Goal: Task Accomplishment & Management: Use online tool/utility

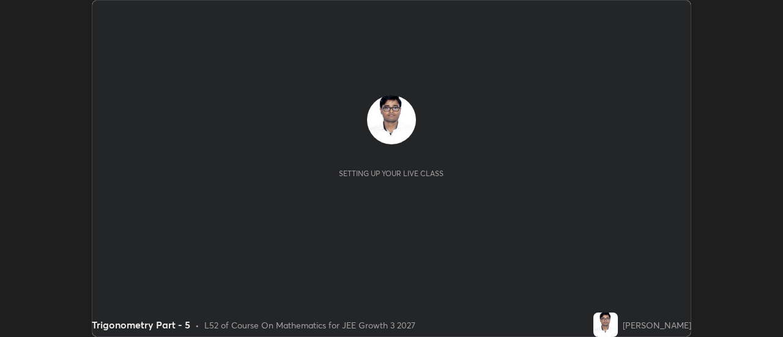
scroll to position [337, 782]
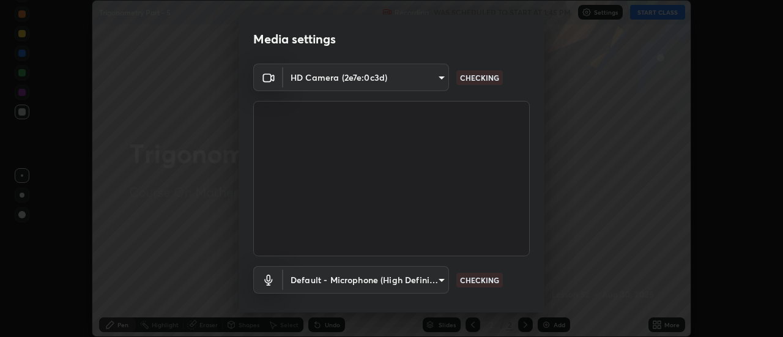
type input "e2aa400b7bb40988937289f1826270d99bb774d75893401bafd8ee5ef144e594"
type input "default"
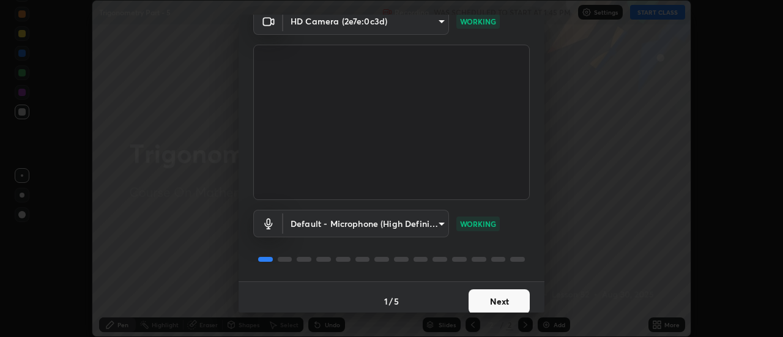
scroll to position [64, 0]
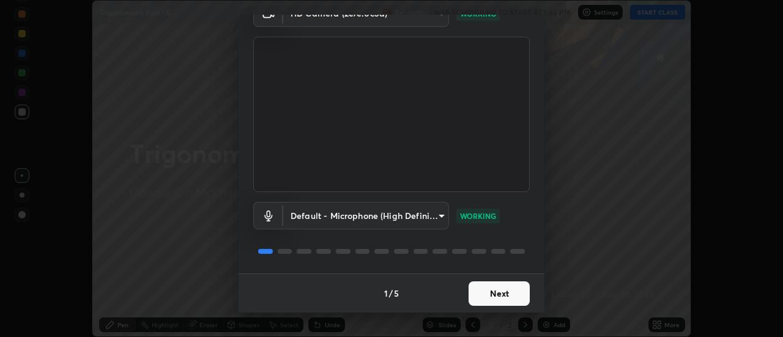
click at [473, 293] on button "Next" at bounding box center [498, 293] width 61 height 24
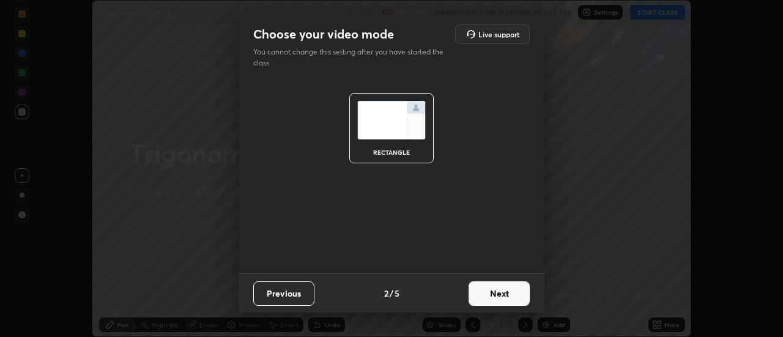
scroll to position [0, 0]
click at [476, 295] on button "Next" at bounding box center [498, 293] width 61 height 24
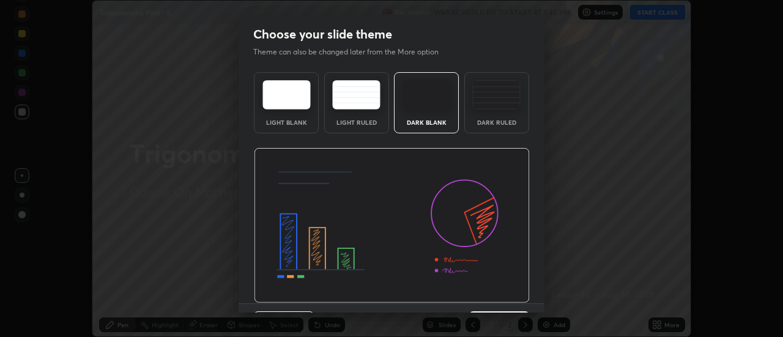
scroll to position [30, 0]
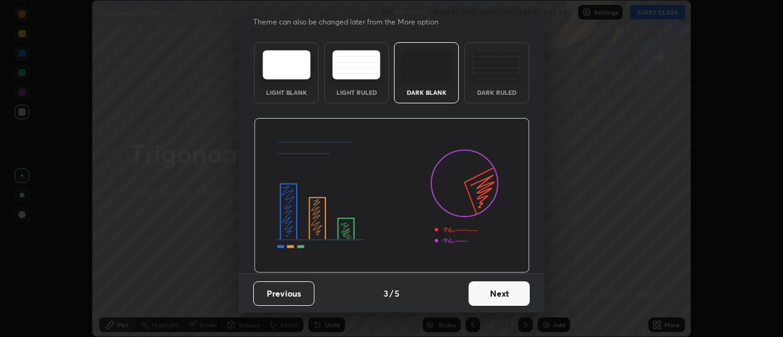
click at [476, 296] on button "Next" at bounding box center [498, 293] width 61 height 24
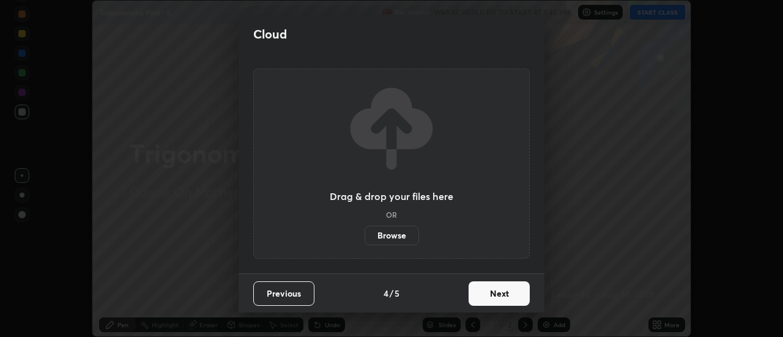
click at [476, 296] on button "Next" at bounding box center [498, 293] width 61 height 24
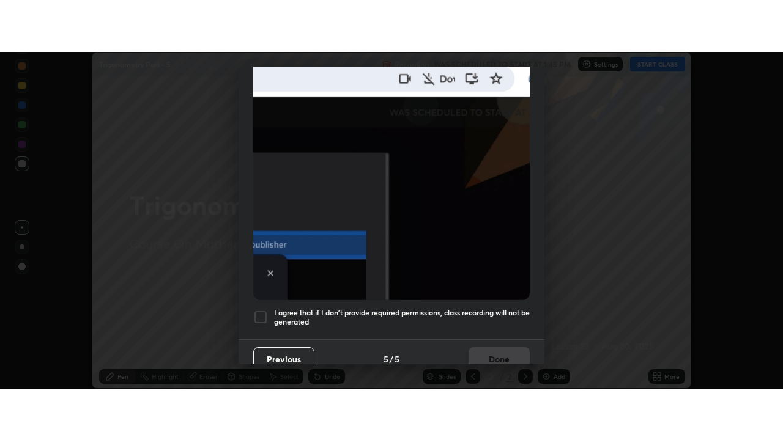
scroll to position [314, 0]
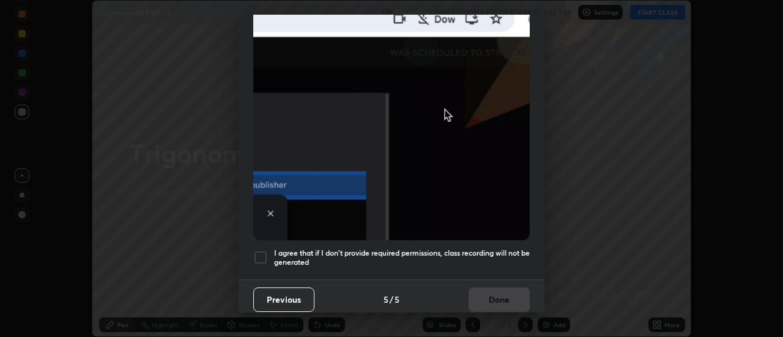
click at [336, 251] on h5 "I agree that if I don't provide required permissions, class recording will not …" at bounding box center [402, 257] width 256 height 19
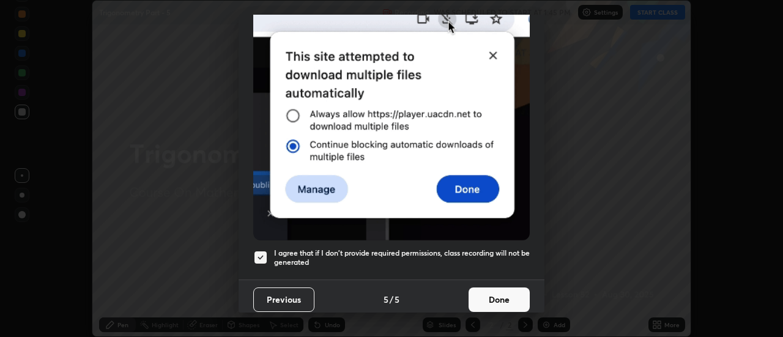
click at [484, 291] on button "Done" at bounding box center [498, 299] width 61 height 24
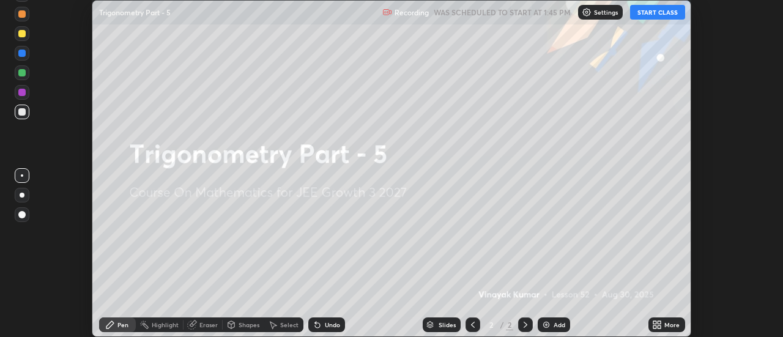
click at [652, 17] on button "START CLASS" at bounding box center [657, 12] width 55 height 15
click at [659, 322] on icon at bounding box center [659, 322] width 3 height 3
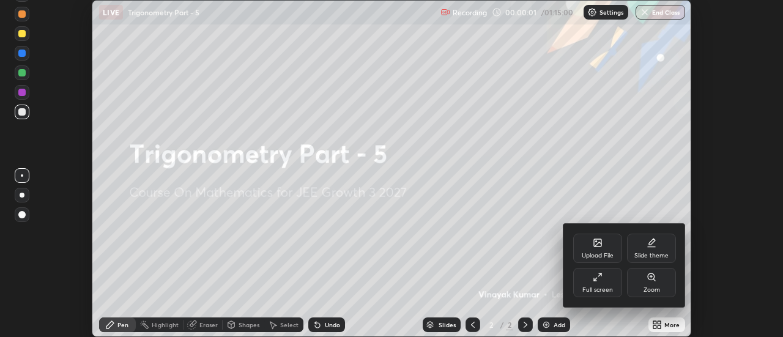
click at [582, 281] on div "Full screen" at bounding box center [597, 282] width 49 height 29
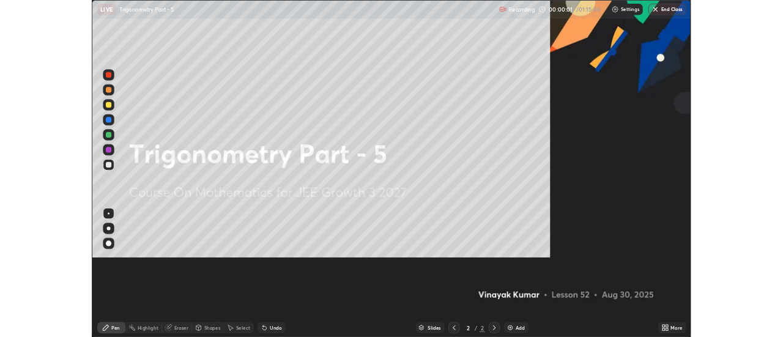
scroll to position [440, 783]
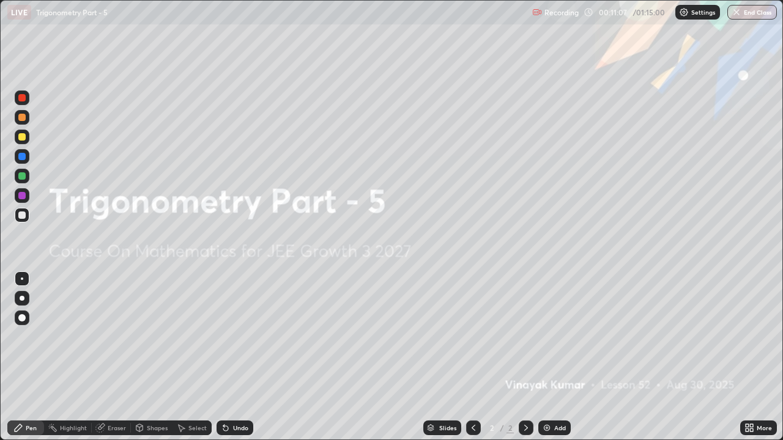
click at [556, 336] on div "Add" at bounding box center [560, 428] width 12 height 6
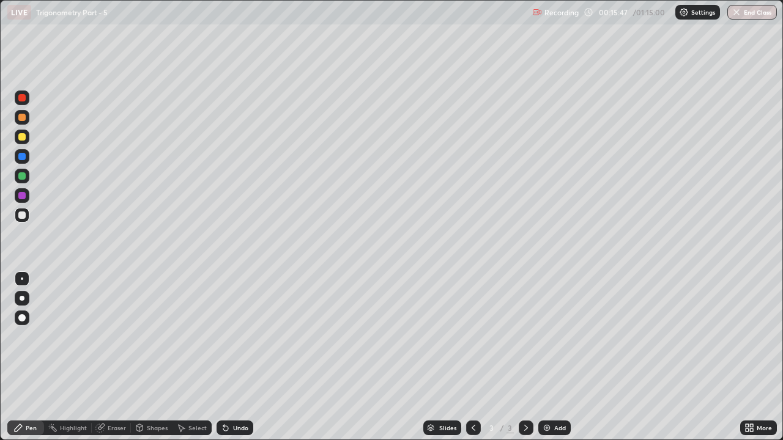
click at [21, 95] on div at bounding box center [21, 97] width 7 height 7
click at [557, 336] on div "Add" at bounding box center [554, 428] width 32 height 15
click at [24, 217] on div at bounding box center [21, 215] width 7 height 7
click at [556, 336] on div "Add" at bounding box center [560, 428] width 12 height 6
click at [476, 336] on icon at bounding box center [473, 428] width 10 height 10
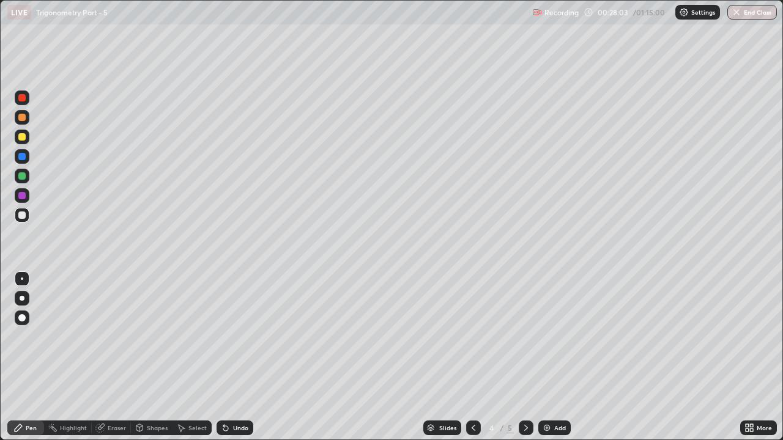
click at [520, 336] on div at bounding box center [526, 428] width 15 height 15
click at [472, 336] on icon at bounding box center [473, 428] width 10 height 10
click at [521, 336] on icon at bounding box center [526, 428] width 10 height 10
click at [476, 336] on div at bounding box center [473, 428] width 15 height 15
click at [523, 336] on icon at bounding box center [526, 428] width 10 height 10
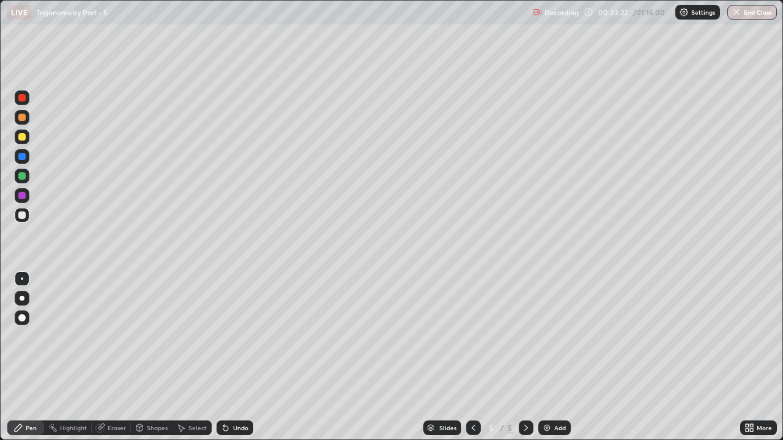
click at [552, 336] on div "Add" at bounding box center [554, 428] width 32 height 15
click at [554, 336] on div "Add" at bounding box center [560, 428] width 12 height 6
click at [553, 336] on div "Add" at bounding box center [554, 428] width 32 height 15
click at [239, 336] on div "Undo" at bounding box center [240, 428] width 15 height 6
click at [238, 336] on div "Undo" at bounding box center [240, 428] width 15 height 6
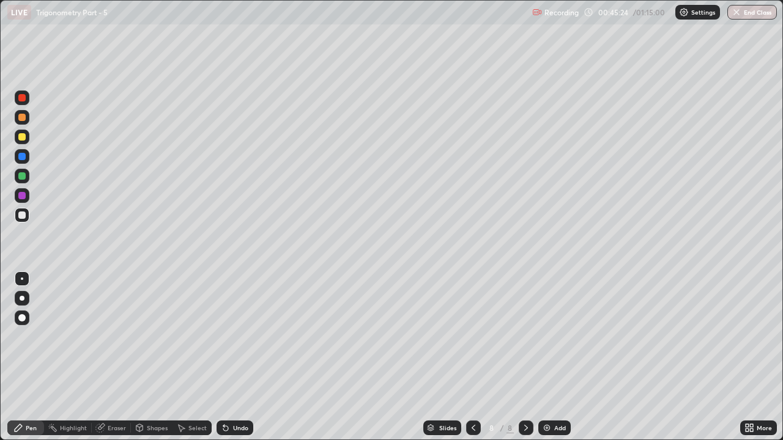
click at [113, 336] on div "Eraser" at bounding box center [117, 428] width 18 height 6
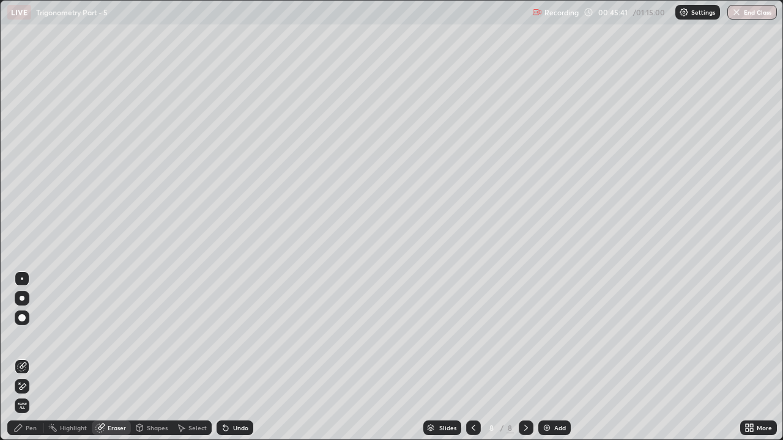
click at [31, 336] on div "Pen" at bounding box center [31, 428] width 11 height 6
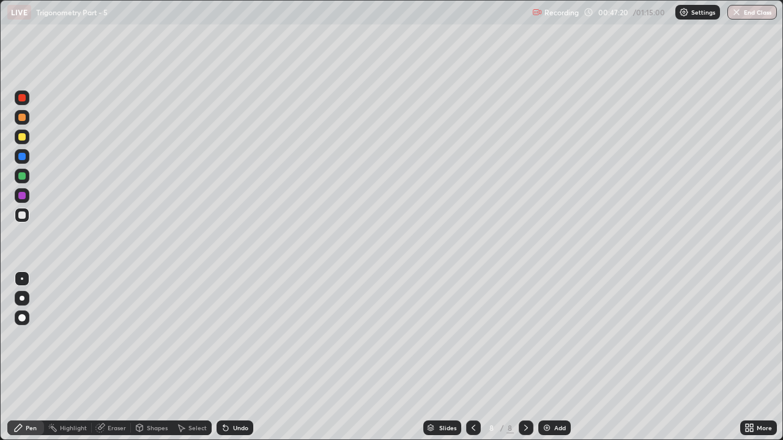
click at [555, 336] on div "Add" at bounding box center [554, 428] width 32 height 15
click at [113, 336] on div "Eraser" at bounding box center [117, 428] width 18 height 6
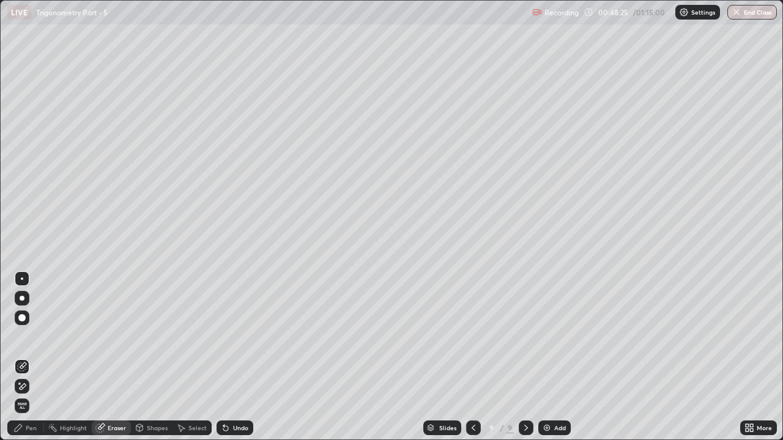
click at [27, 336] on div at bounding box center [22, 386] width 15 height 15
click at [38, 336] on div "Pen" at bounding box center [25, 428] width 37 height 15
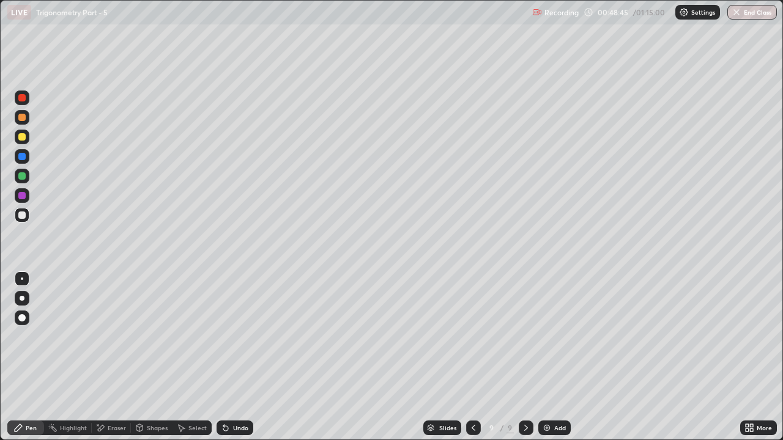
click at [106, 336] on div "Eraser" at bounding box center [111, 428] width 39 height 15
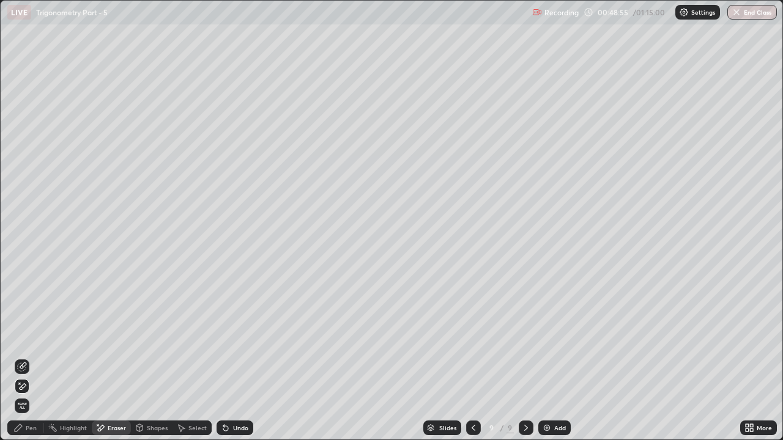
click at [27, 336] on div "Pen" at bounding box center [31, 428] width 11 height 6
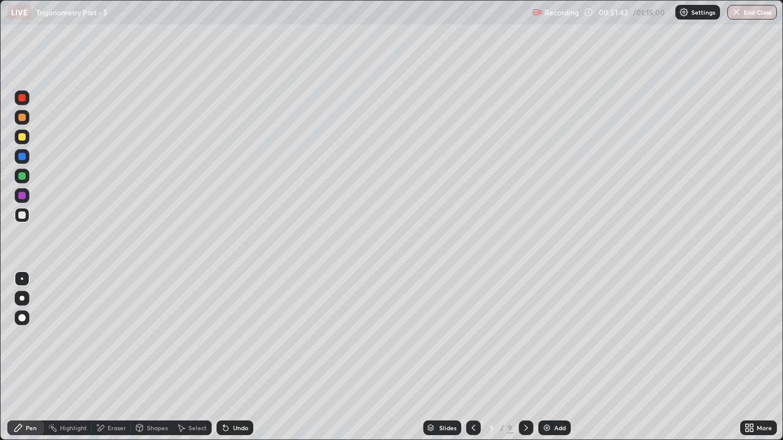
click at [560, 336] on div "Add" at bounding box center [560, 428] width 12 height 6
click at [547, 336] on img at bounding box center [547, 428] width 10 height 10
click at [553, 336] on div "Add" at bounding box center [554, 428] width 32 height 15
click at [545, 336] on img at bounding box center [547, 428] width 10 height 10
click at [223, 336] on icon at bounding box center [225, 428] width 5 height 5
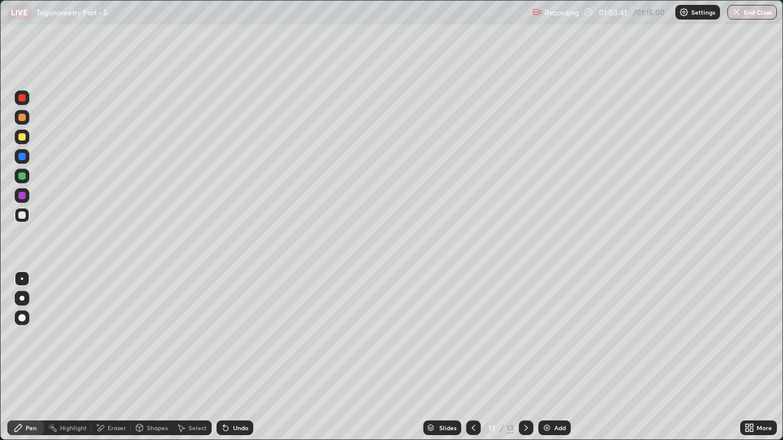
click at [224, 336] on icon at bounding box center [225, 428] width 5 height 5
click at [230, 336] on div "Undo" at bounding box center [234, 428] width 37 height 15
click at [233, 336] on div "Undo" at bounding box center [240, 428] width 15 height 6
click at [235, 336] on div "Undo" at bounding box center [240, 428] width 15 height 6
click at [234, 336] on div "Undo" at bounding box center [240, 428] width 15 height 6
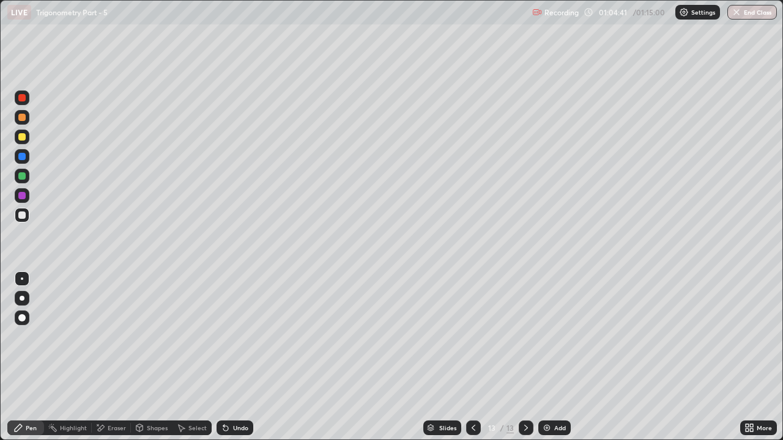
click at [112, 336] on div "Eraser" at bounding box center [117, 428] width 18 height 6
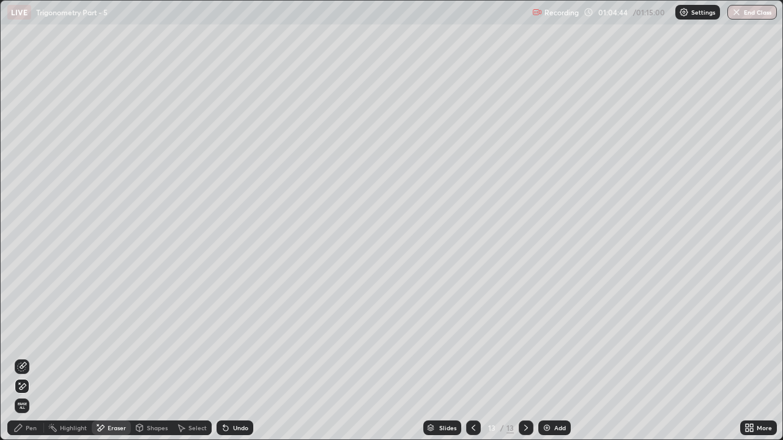
click at [34, 336] on div "Pen" at bounding box center [31, 428] width 11 height 6
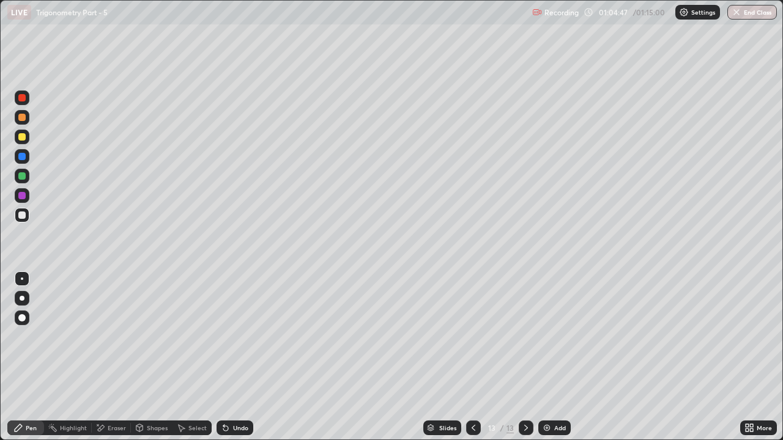
click at [115, 336] on div "Eraser" at bounding box center [117, 428] width 18 height 6
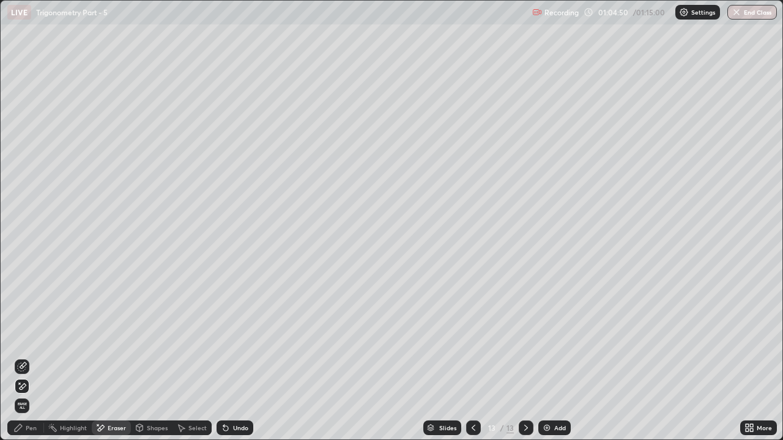
click at [28, 336] on div "Pen" at bounding box center [31, 428] width 11 height 6
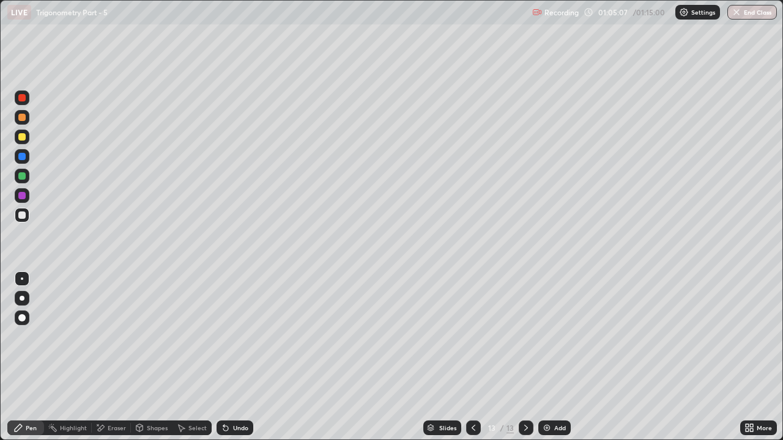
click at [238, 336] on div "Undo" at bounding box center [240, 428] width 15 height 6
click at [237, 336] on div "Undo" at bounding box center [234, 428] width 37 height 15
click at [19, 96] on div at bounding box center [21, 97] width 7 height 7
click at [544, 336] on img at bounding box center [547, 428] width 10 height 10
click at [231, 336] on div "Undo" at bounding box center [234, 428] width 37 height 15
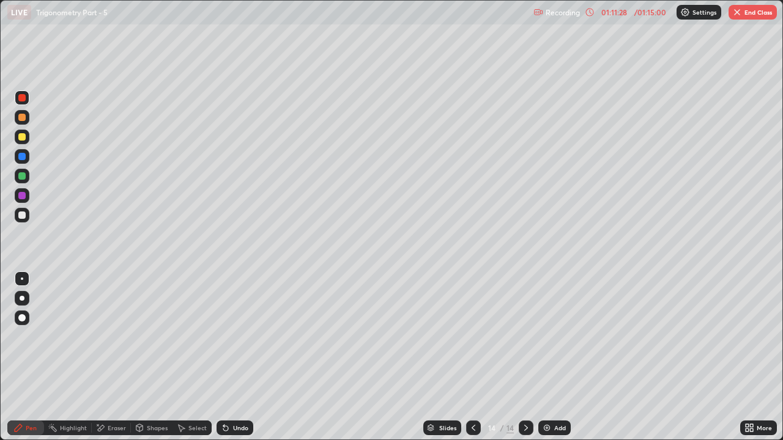
click at [233, 336] on div "Undo" at bounding box center [240, 428] width 15 height 6
click at [229, 336] on div "Undo" at bounding box center [234, 428] width 37 height 15
click at [472, 336] on icon at bounding box center [473, 428] width 10 height 10
click at [519, 336] on div at bounding box center [526, 428] width 15 height 15
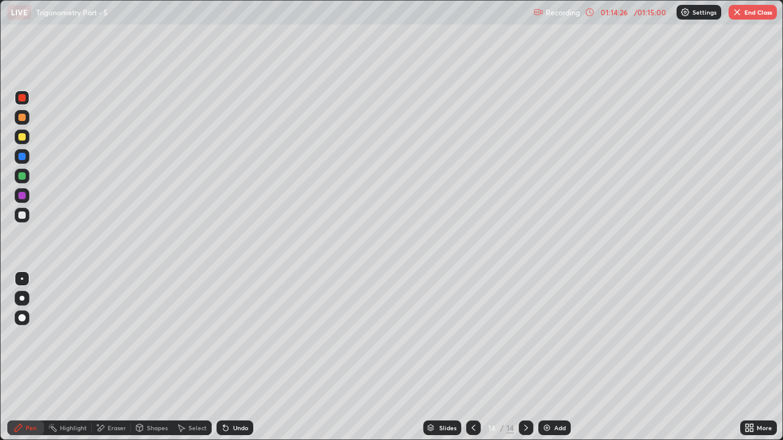
click at [748, 13] on button "End Class" at bounding box center [752, 12] width 48 height 15
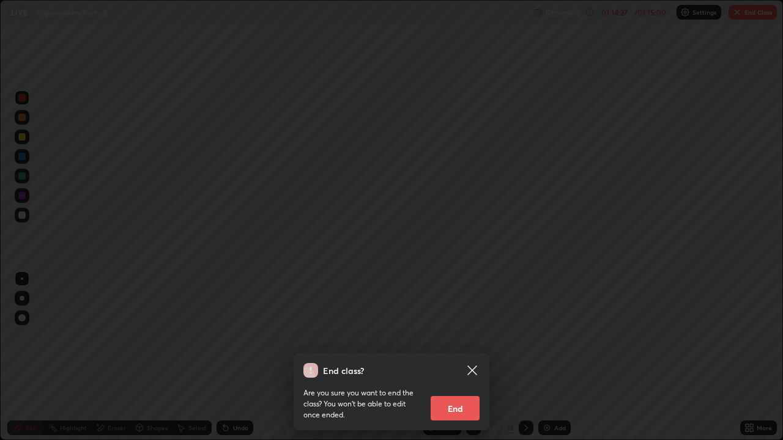
click at [451, 336] on button "End" at bounding box center [454, 408] width 49 height 24
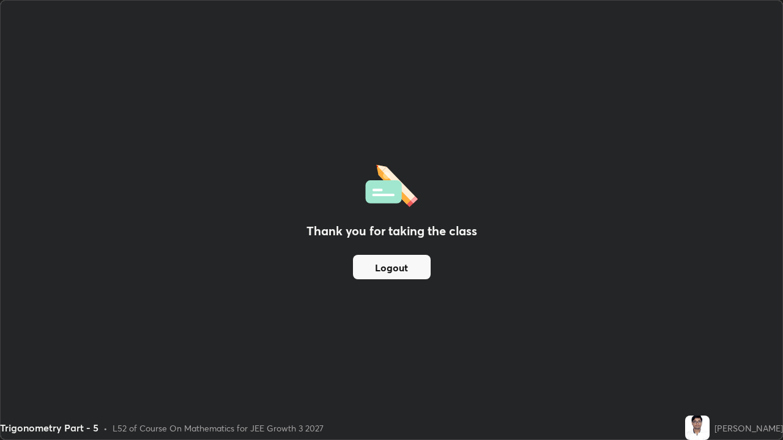
click at [407, 271] on button "Logout" at bounding box center [392, 267] width 78 height 24
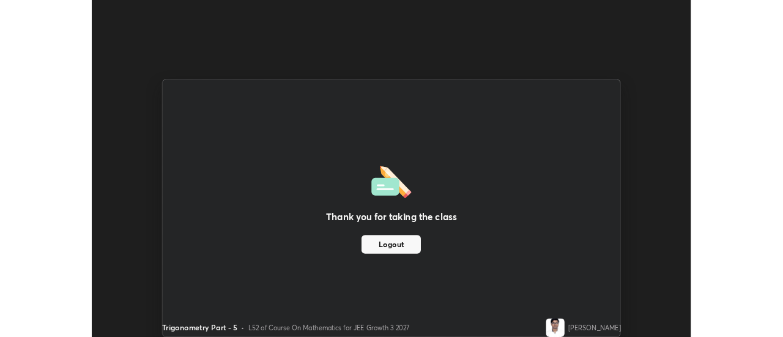
scroll to position [60808, 60362]
